Goal: Information Seeking & Learning: Compare options

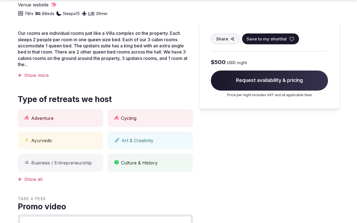
scroll to position [406, 0]
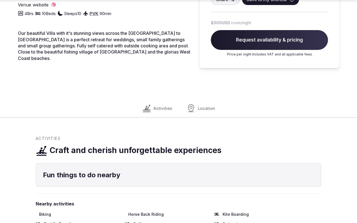
scroll to position [406, 0]
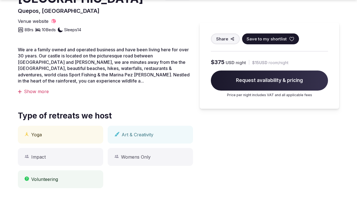
scroll to position [406, 0]
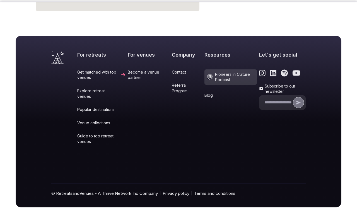
scroll to position [545, 0]
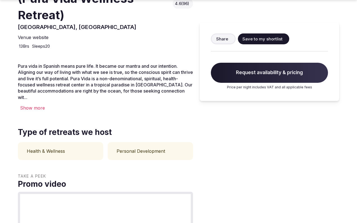
scroll to position [406, 0]
